Goal: Transaction & Acquisition: Purchase product/service

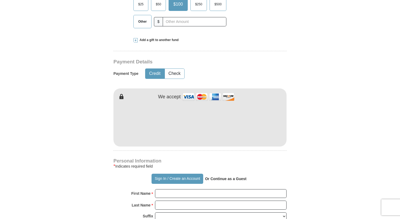
scroll to position [240, 0]
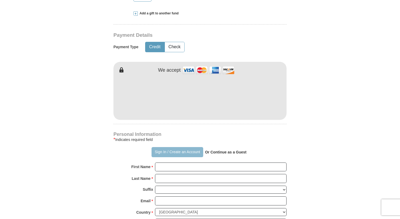
click at [158, 153] on button "Sign In / Create an Account" at bounding box center [176, 152] width 51 height 10
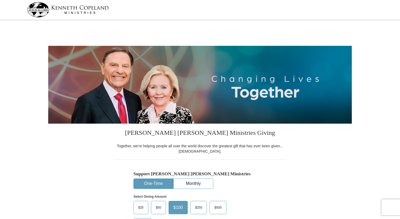
select select "CO"
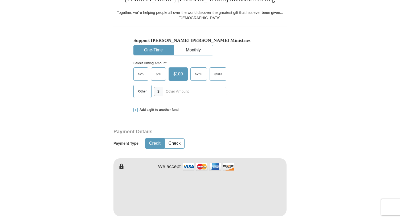
scroll to position [133, 0]
click at [138, 74] on span "$25" at bounding box center [140, 74] width 11 height 8
click at [0, 0] on input "$25" at bounding box center [0, 0] width 0 height 0
click at [194, 50] on button "Monthly" at bounding box center [193, 51] width 39 height 10
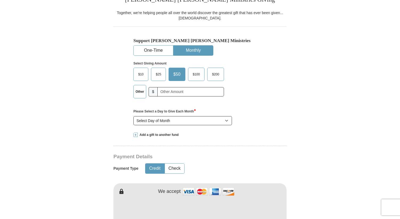
click at [159, 75] on span "$25" at bounding box center [158, 74] width 11 height 8
click at [0, 0] on input "$25" at bounding box center [0, 0] width 0 height 0
click at [227, 122] on select "Select Day of Month 1 2 3 4 5 6 7 8 9 10 11 12 13 14 15 16 17 18 19 20 21 22 23…" at bounding box center [182, 120] width 98 height 9
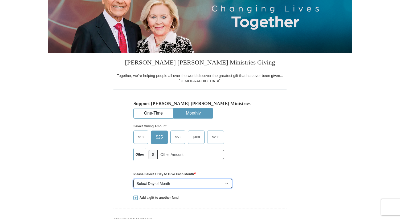
scroll to position [53, 0]
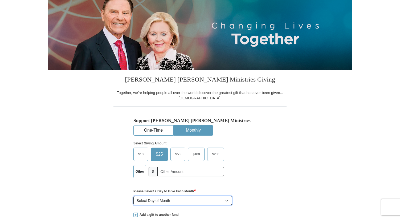
click at [227, 200] on select "Select Day of Month 1 2 3 4 5 6 7 8 9 10 11 12 13 14 15 16 17 18 19 20 21 22 23…" at bounding box center [182, 200] width 98 height 9
select select "17"
click at [133, 196] on select "Select Day of Month 1 2 3 4 5 6 7 8 9 10 11 12 13 14 15 16 17 18 19 20 21 22 23…" at bounding box center [182, 200] width 98 height 9
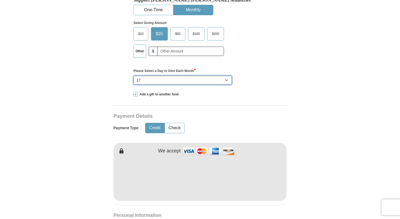
scroll to position [213, 0]
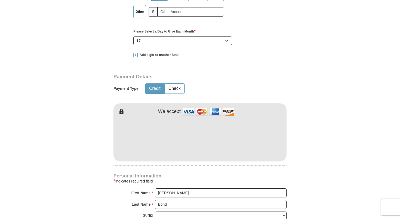
click at [327, 147] on form "Kenneth Copeland Ministries Giving Together, we're helping people all over the …" at bounding box center [199, 120] width 303 height 625
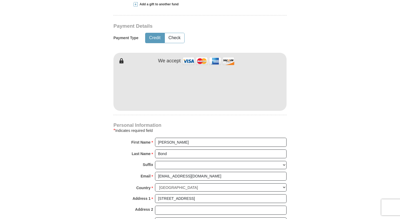
scroll to position [266, 0]
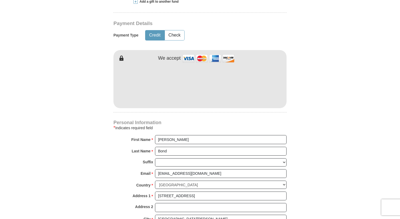
click at [329, 117] on form "Kenneth Copeland Ministries Giving Together, we're helping people all over the …" at bounding box center [199, 67] width 303 height 625
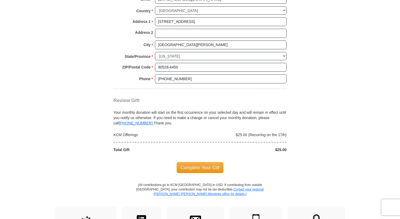
scroll to position [453, 0]
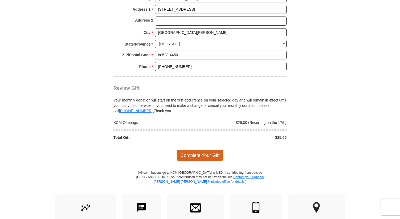
click at [204, 156] on span "Complete Your Gift" at bounding box center [199, 155] width 47 height 11
